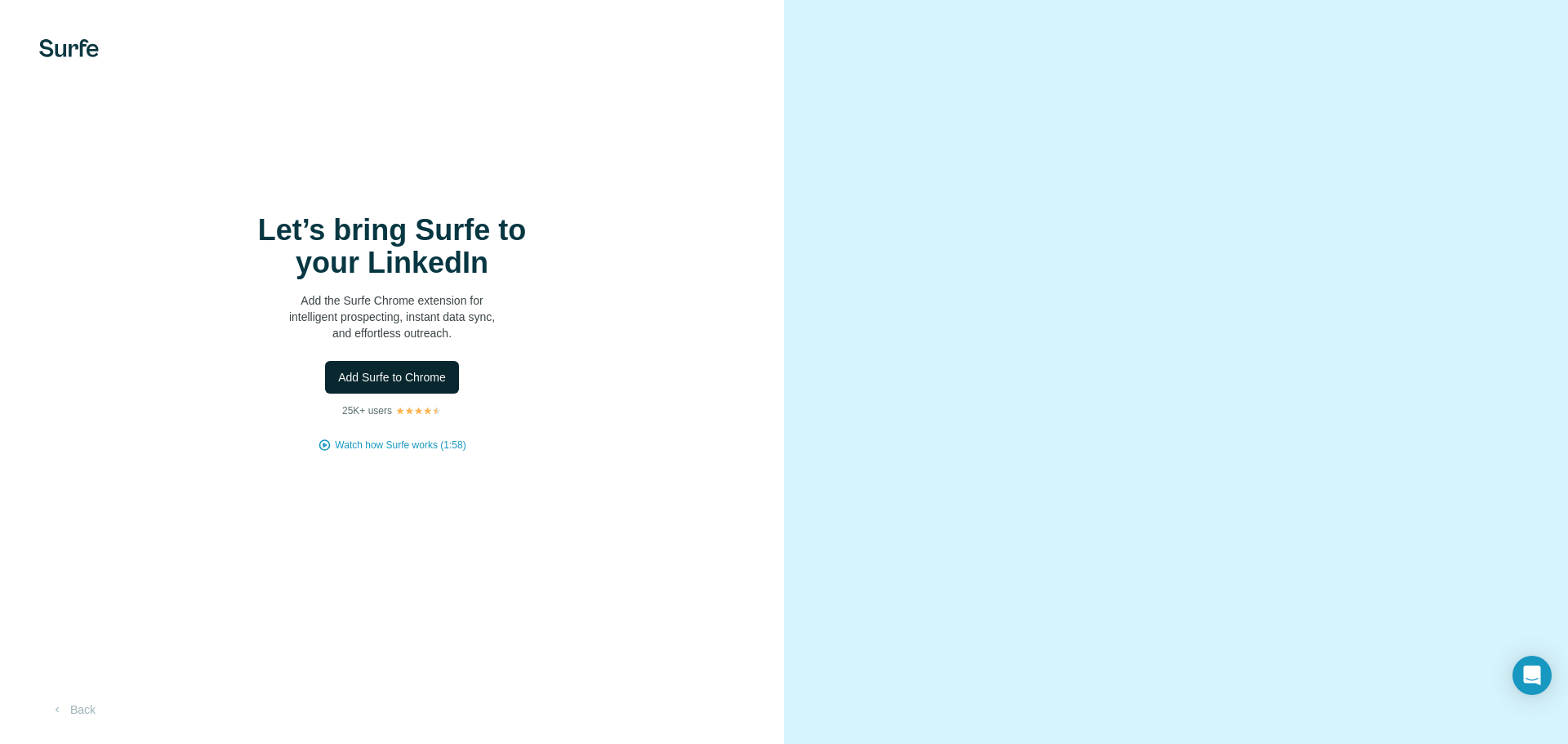
click at [420, 370] on span "Add Surfe to Chrome" at bounding box center [392, 377] width 108 height 16
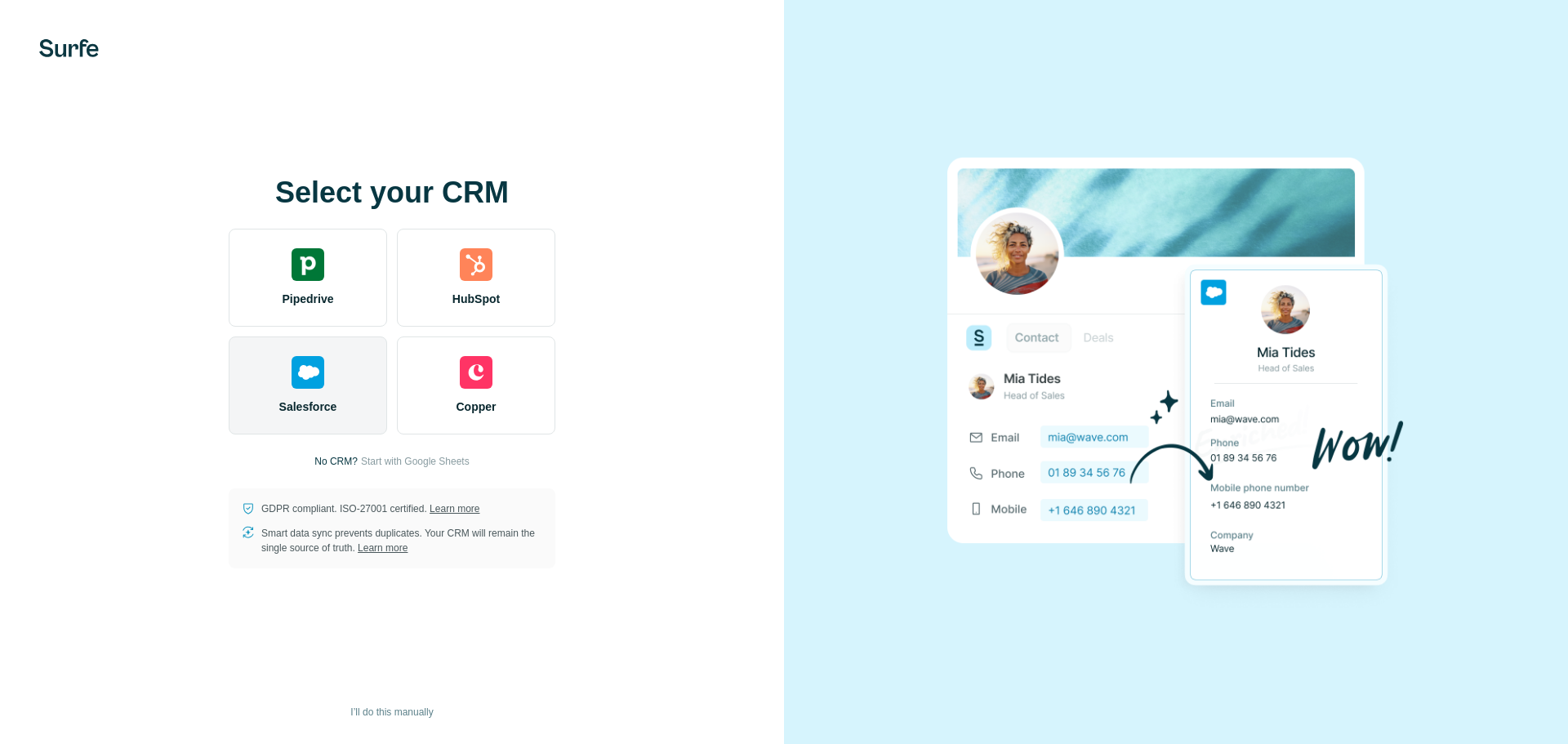
click at [315, 402] on span "Salesforce" at bounding box center [308, 406] width 58 height 16
